Goal: Find contact information: Find contact information

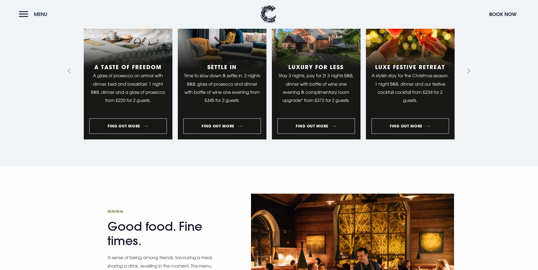
scroll to position [623, 0]
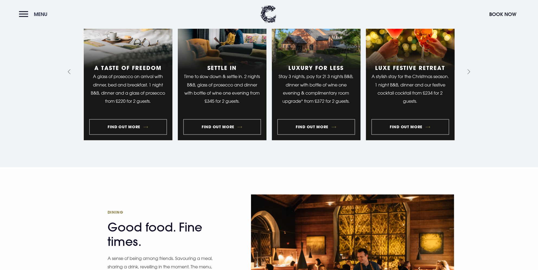
click at [25, 19] on button "Menu" at bounding box center [34, 14] width 31 height 12
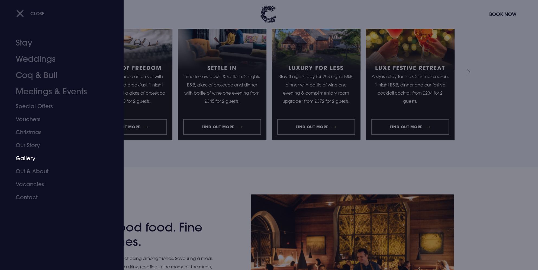
click at [25, 150] on link "Our Story" at bounding box center [59, 145] width 86 height 13
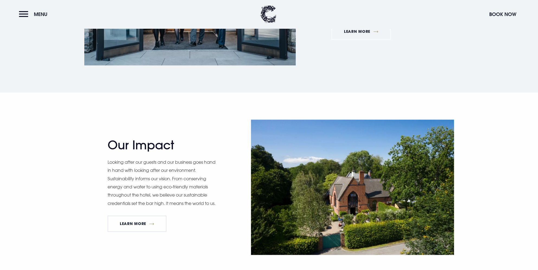
scroll to position [867, 0]
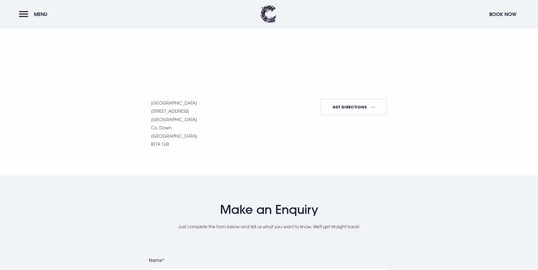
scroll to position [488, 0]
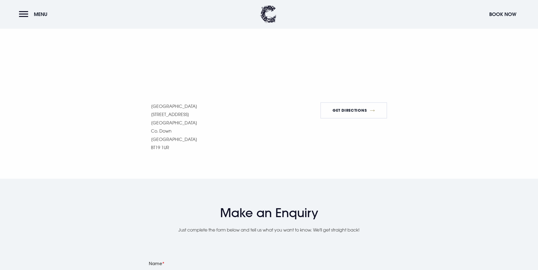
drag, startPoint x: 211, startPoint y: 106, endPoint x: 135, endPoint y: 107, distance: 76.1
click at [135, 107] on div "Getting here We are only 15 minutes from [GEOGRAPHIC_DATA] and a stone's throw …" at bounding box center [268, 18] width 313 height 267
copy p "[GEOGRAPHIC_DATA]"
